Goal: Transaction & Acquisition: Purchase product/service

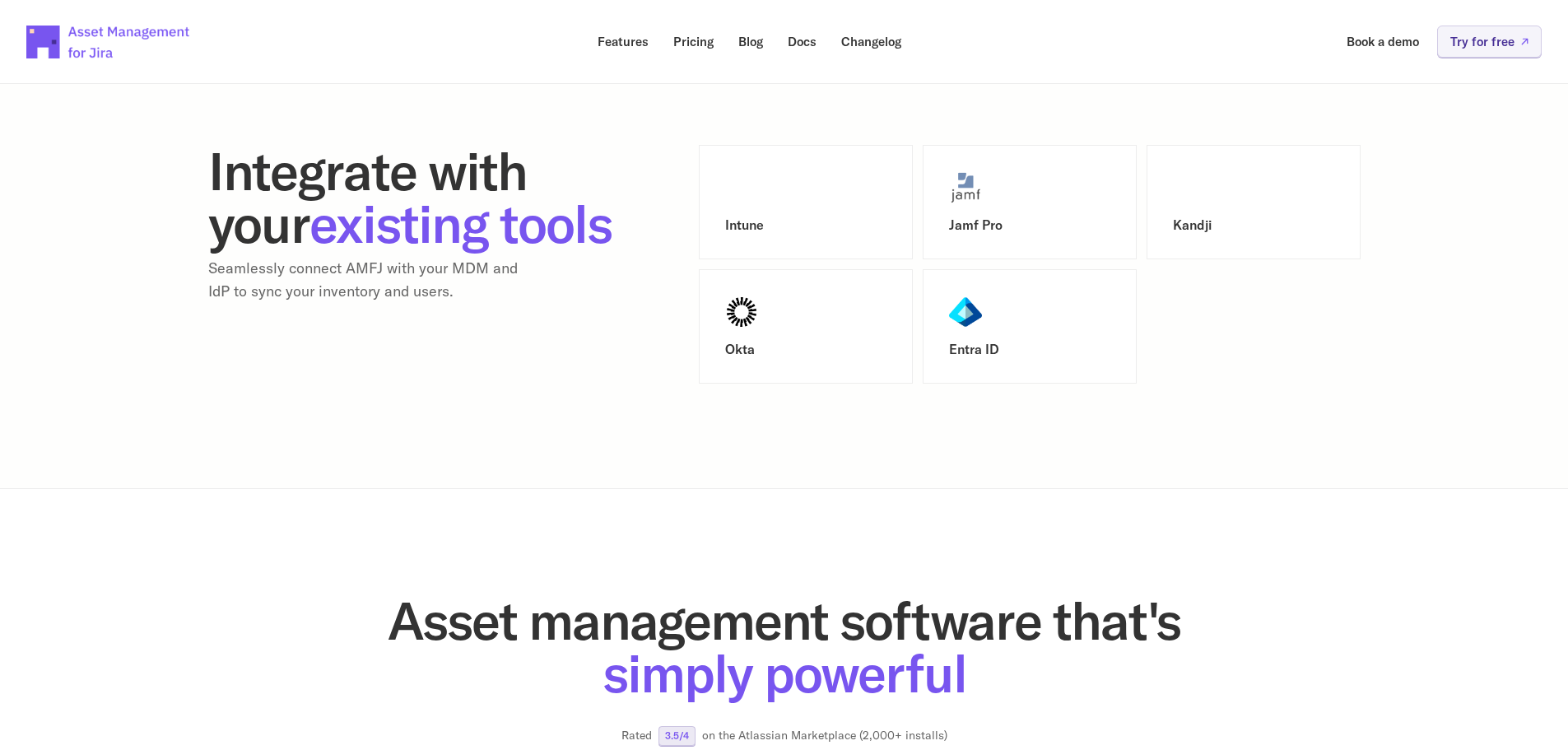
scroll to position [1050, 0]
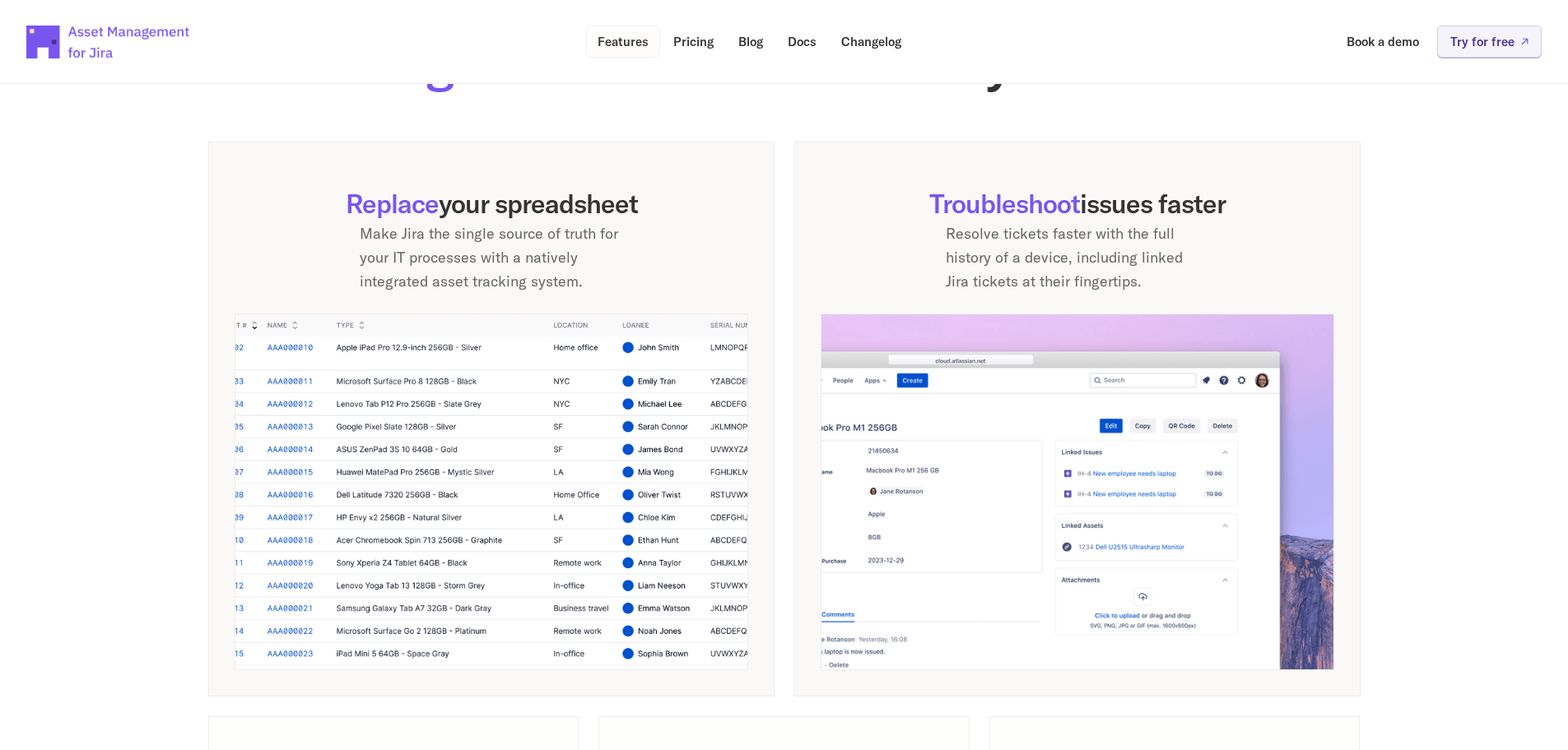
click at [616, 46] on p "Features" at bounding box center [623, 42] width 51 height 12
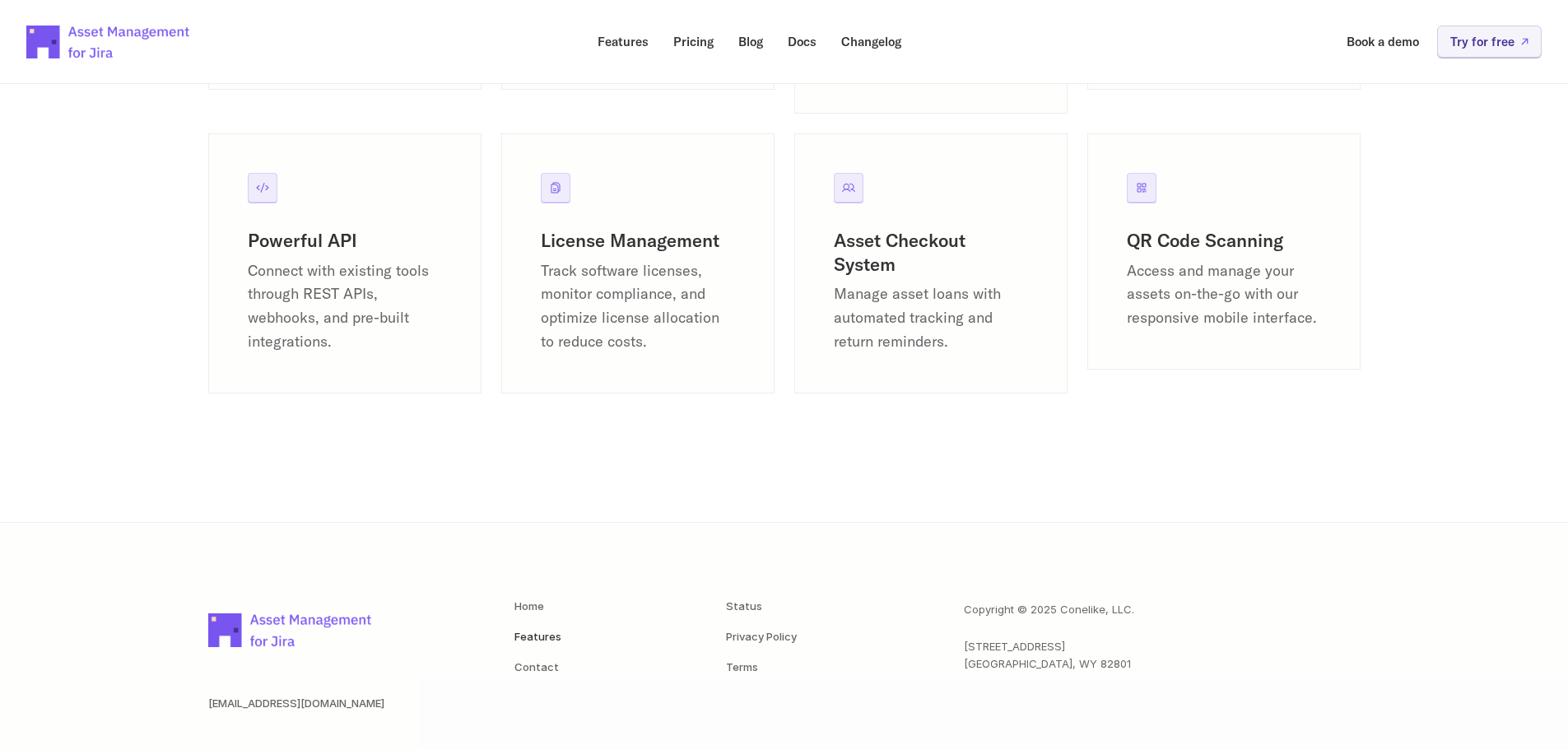
scroll to position [2304, 0]
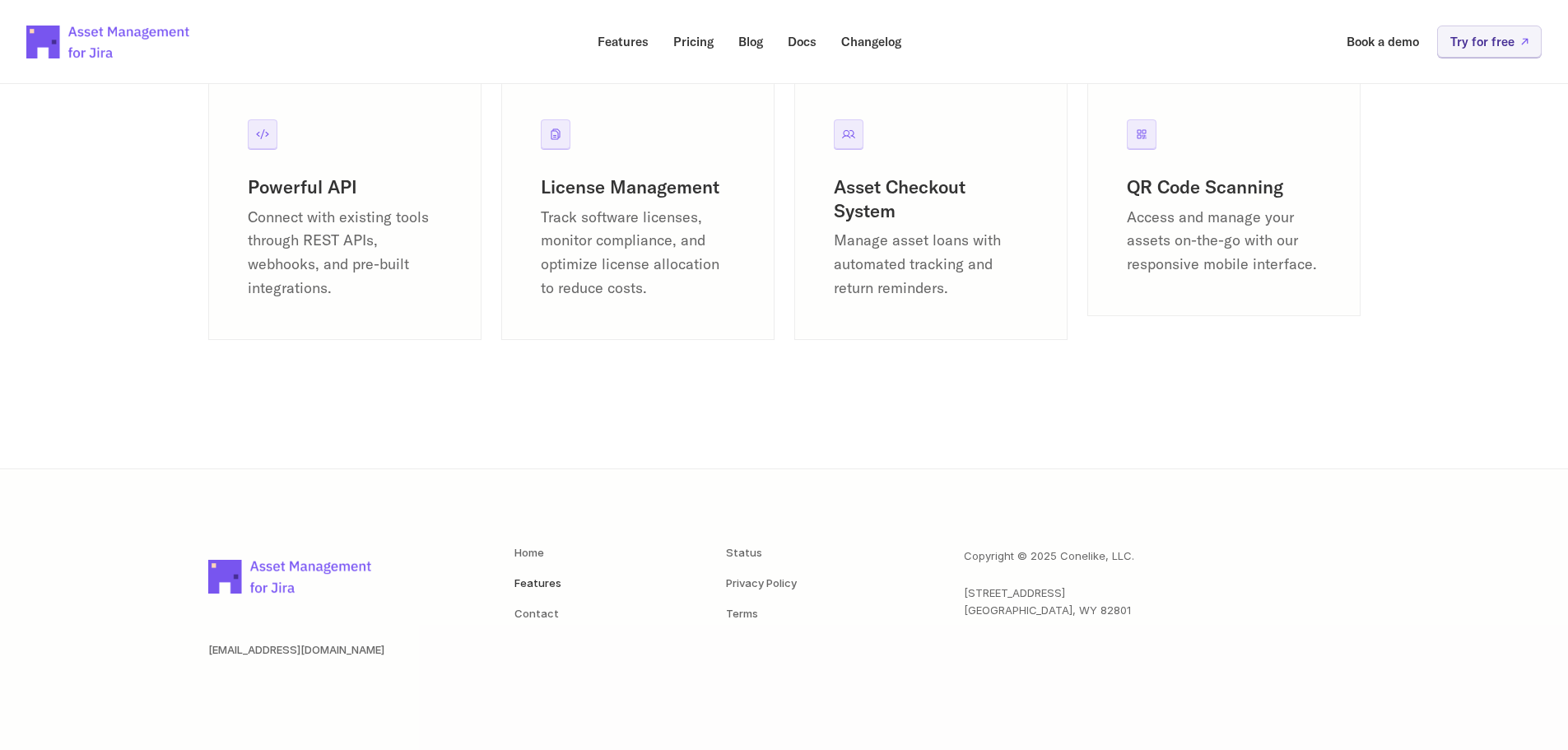
click at [632, 234] on p "Track software licenses, monitor compliance, and optimize license allocation to…" at bounding box center [638, 253] width 194 height 95
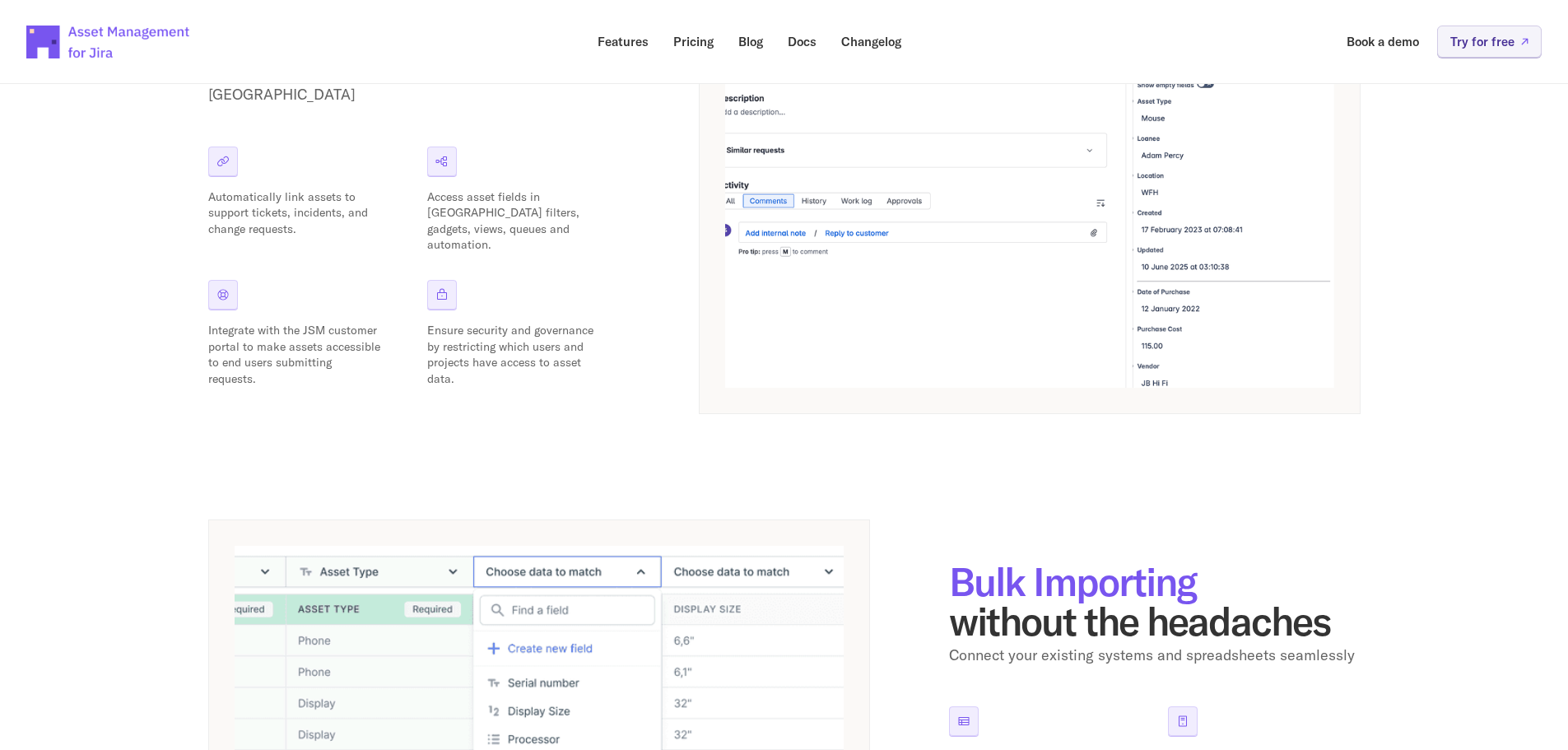
scroll to position [82, 0]
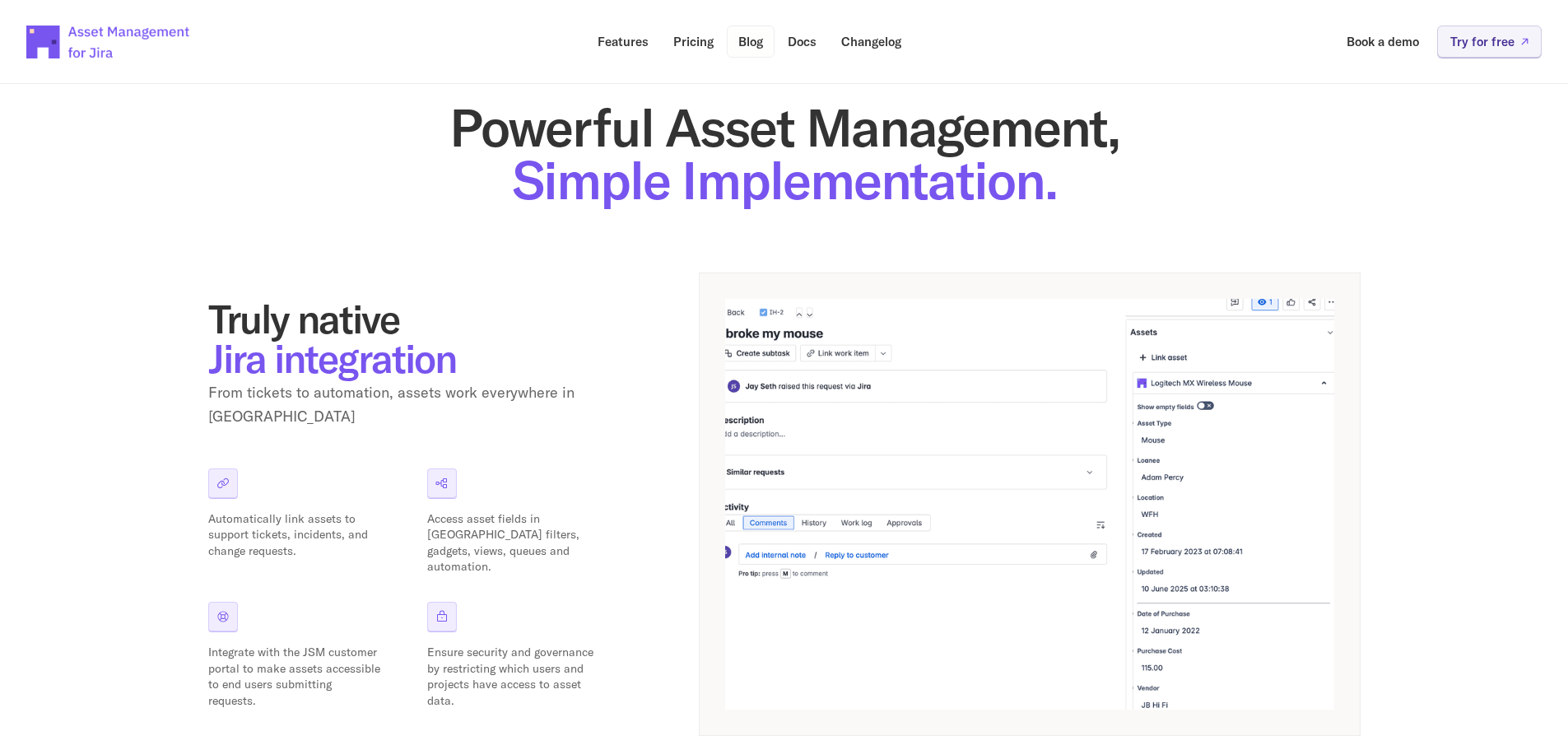
click at [746, 41] on p "Blog" at bounding box center [751, 42] width 24 height 12
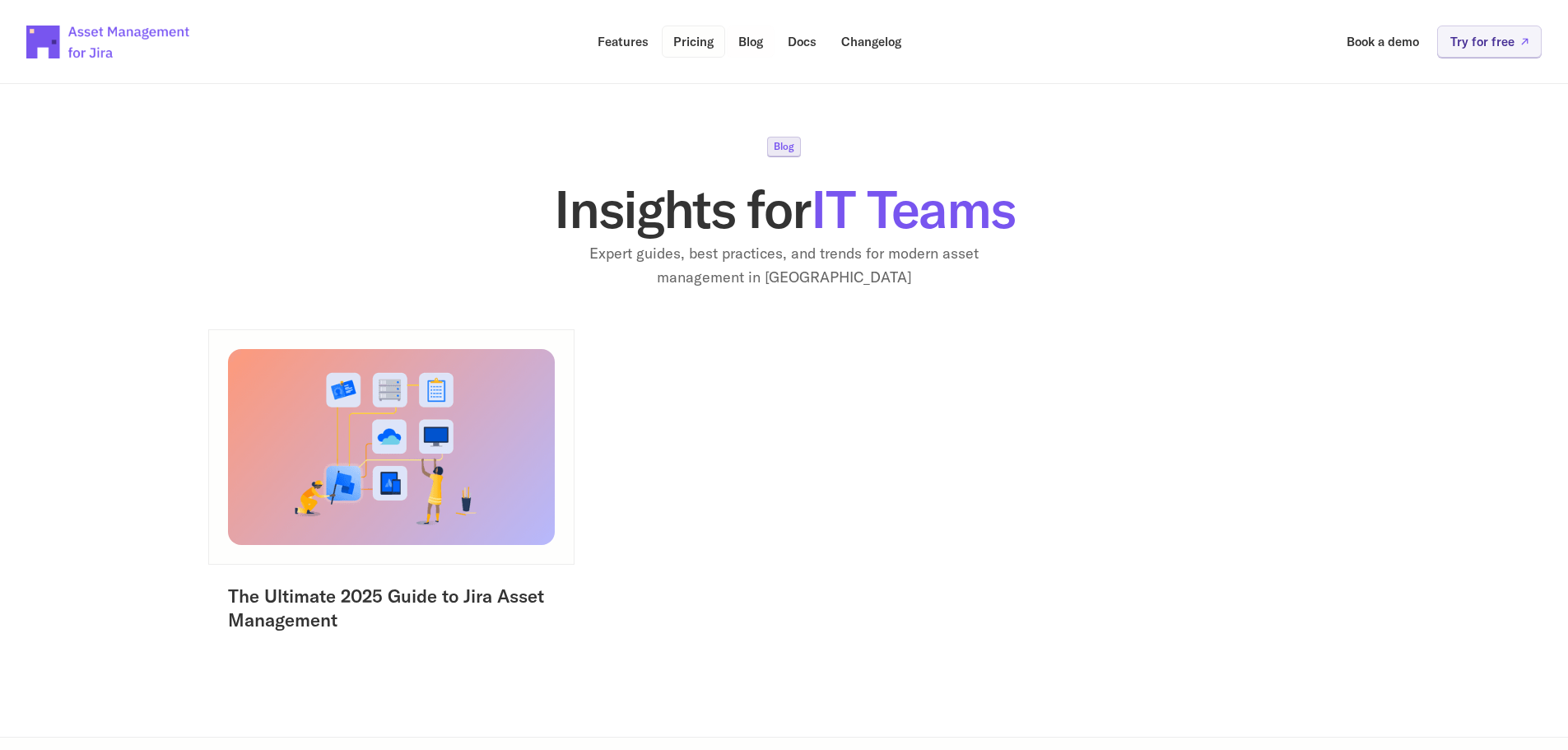
click at [693, 52] on link "Pricing" at bounding box center [693, 41] width 64 height 32
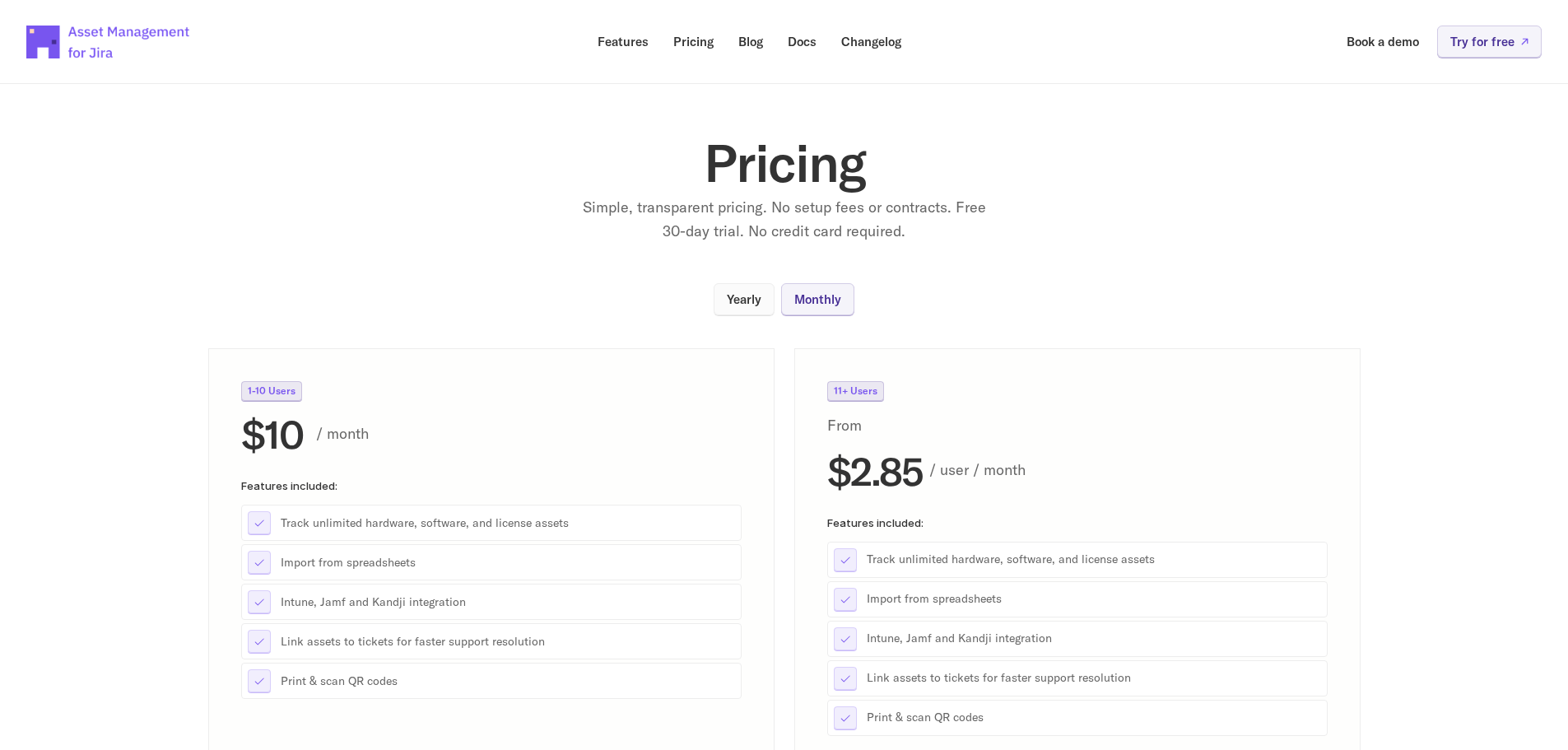
click at [754, 298] on p "Yearly" at bounding box center [744, 299] width 35 height 12
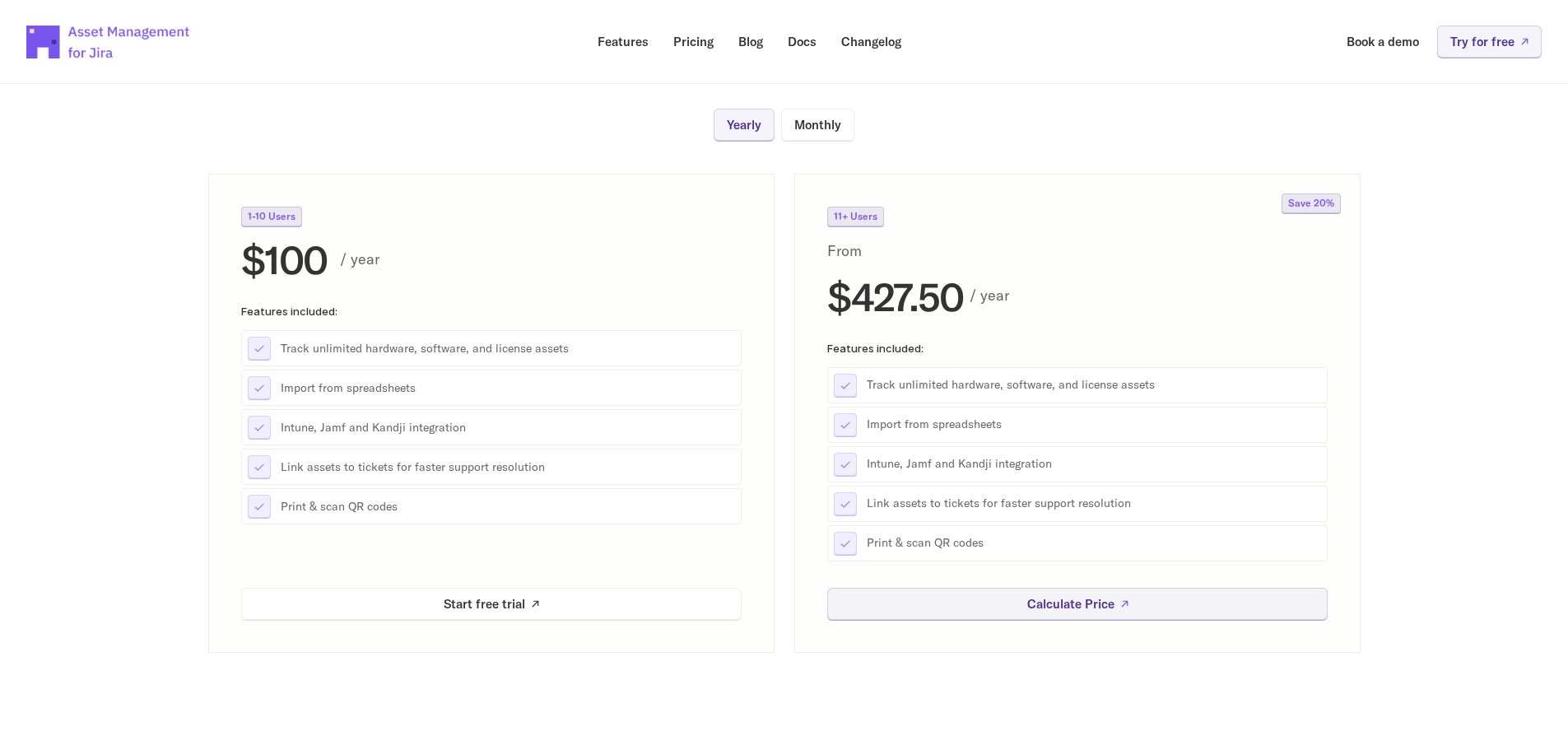
scroll to position [329, 0]
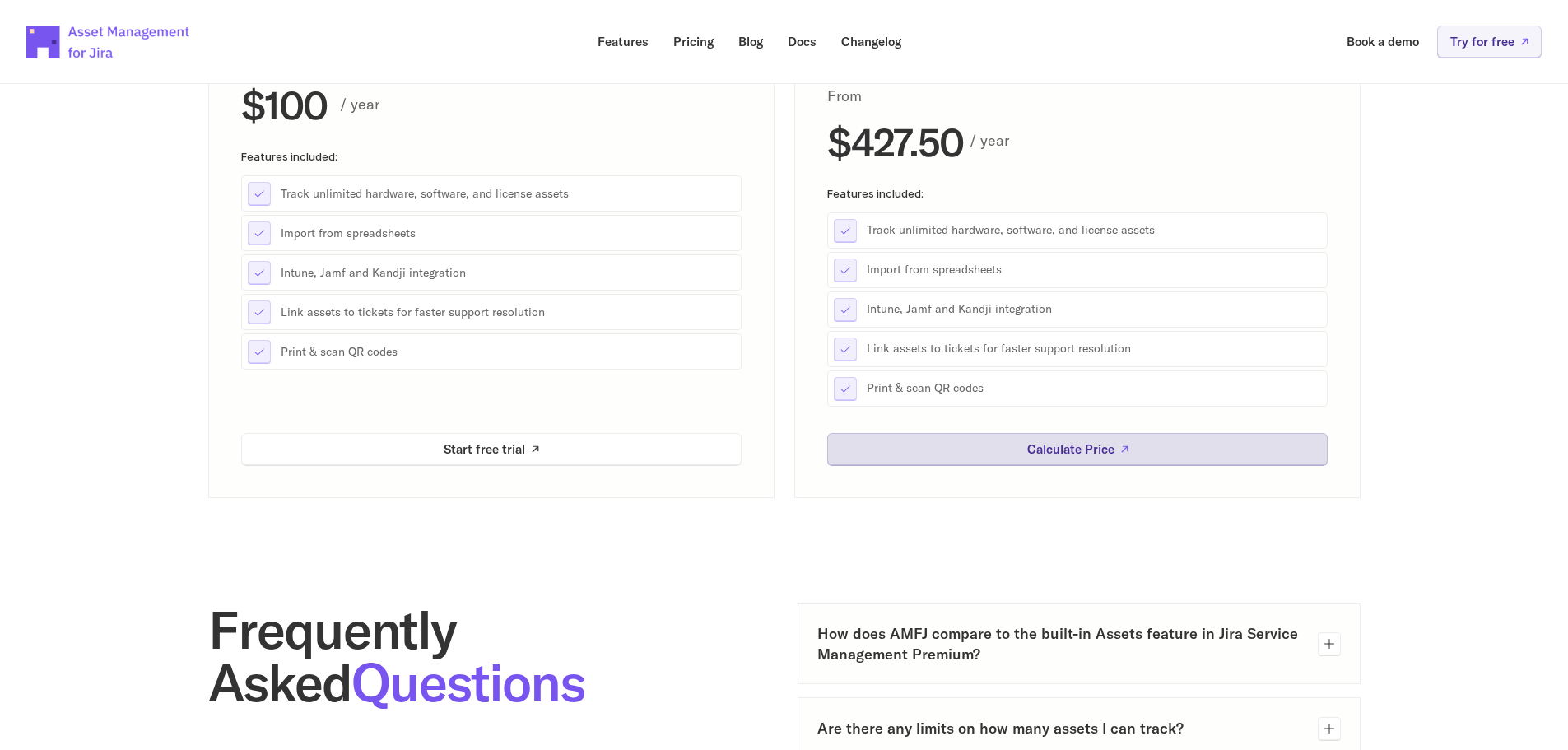
click at [1051, 457] on link "Calculate Price" at bounding box center [1078, 449] width 500 height 32
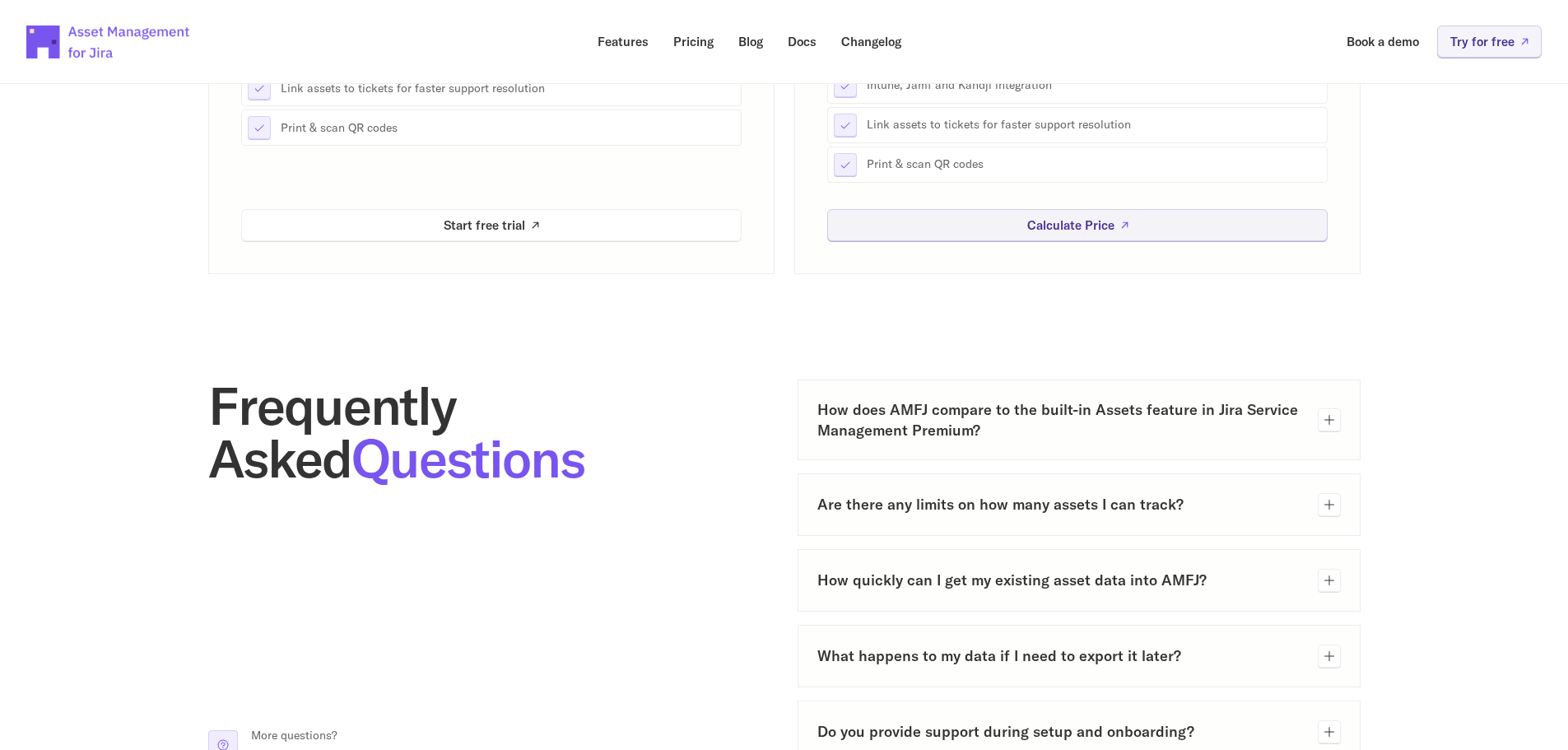
scroll to position [576, 0]
